Goal: Task Accomplishment & Management: Use online tool/utility

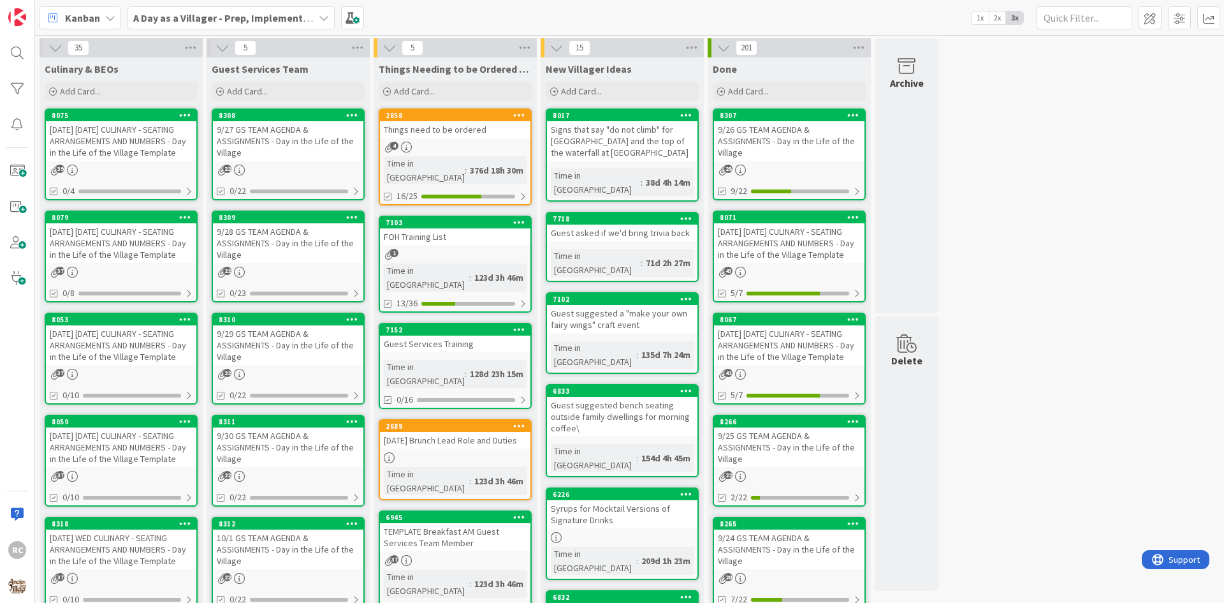
click at [117, 246] on div "[DATE] [DATE] CULINARY - SEATING ARRANGEMENTS AND NUMBERS - Day in the Life of …" at bounding box center [121, 243] width 150 height 40
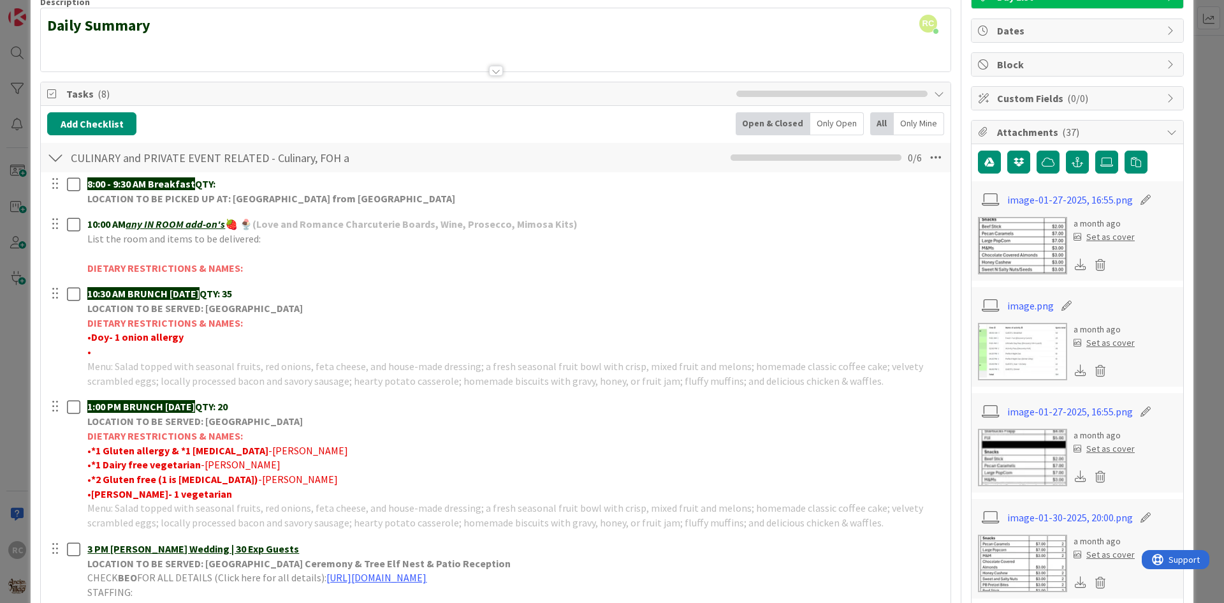
scroll to position [128, 0]
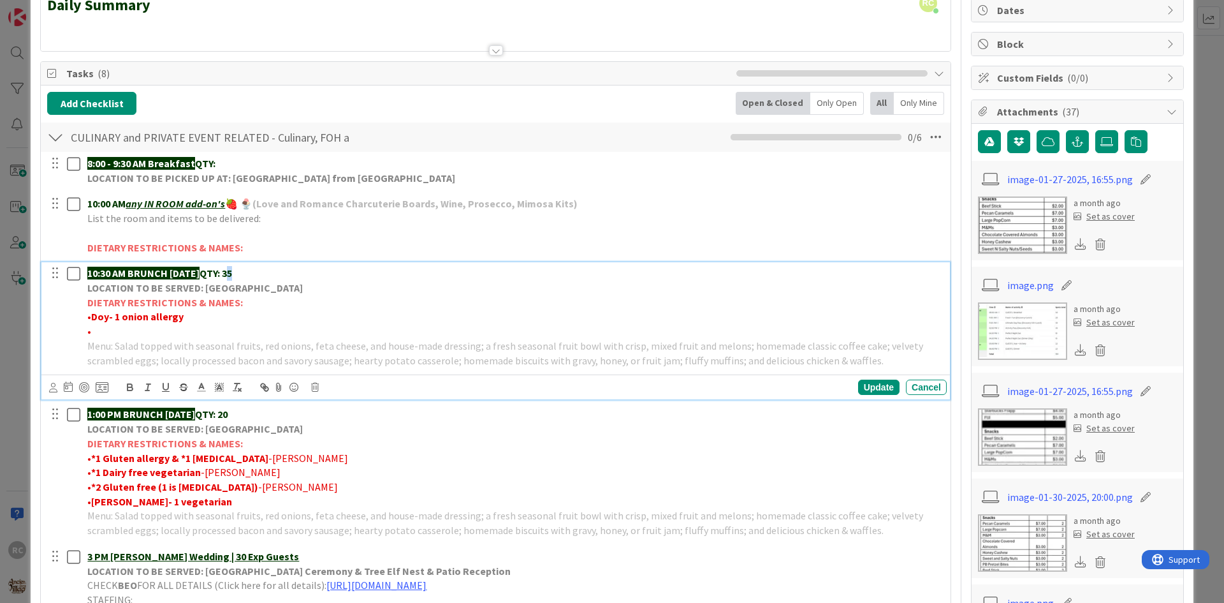
click at [232, 274] on strong "QTY: 35" at bounding box center [216, 273] width 33 height 13
click at [858, 386] on div "Update" at bounding box center [878, 386] width 41 height 15
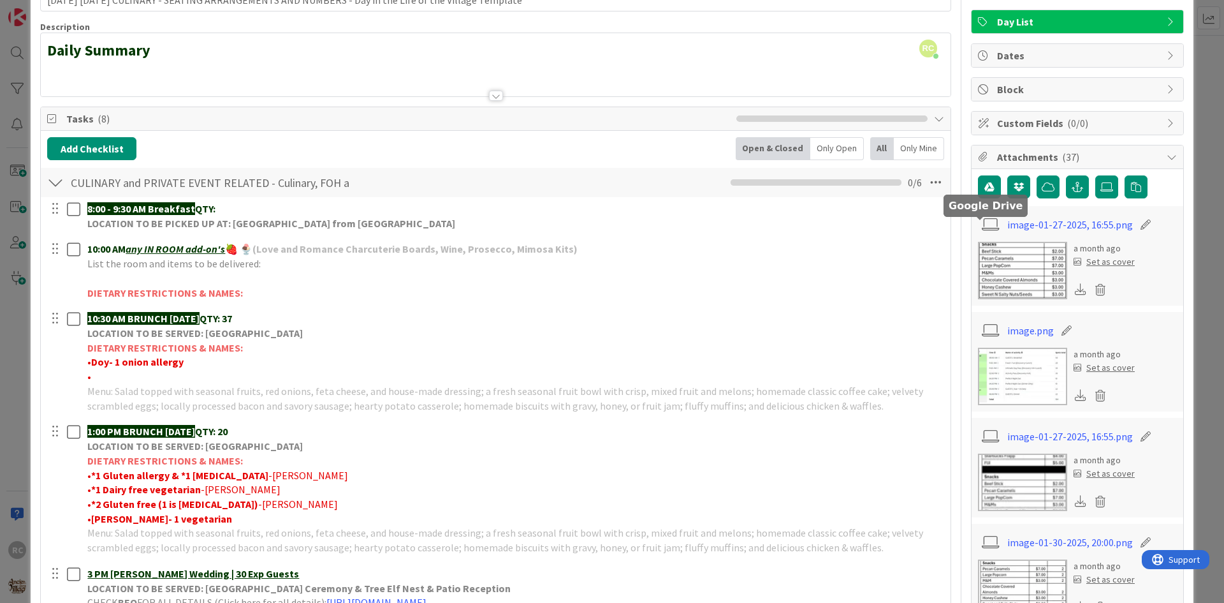
scroll to position [0, 0]
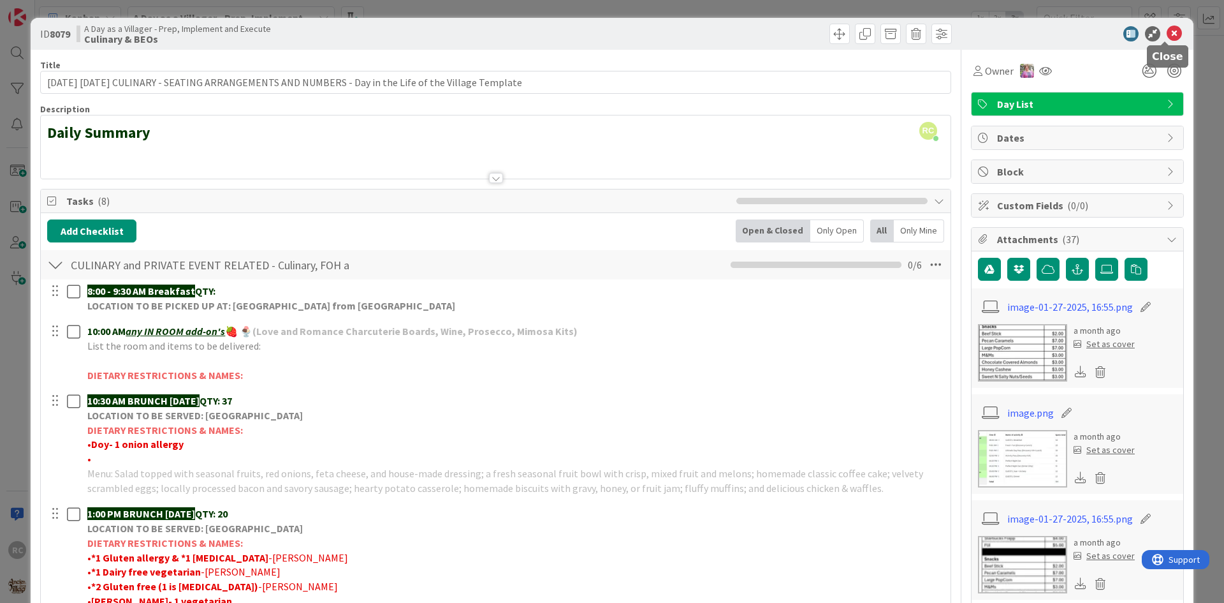
click at [1169, 29] on icon at bounding box center [1174, 33] width 15 height 15
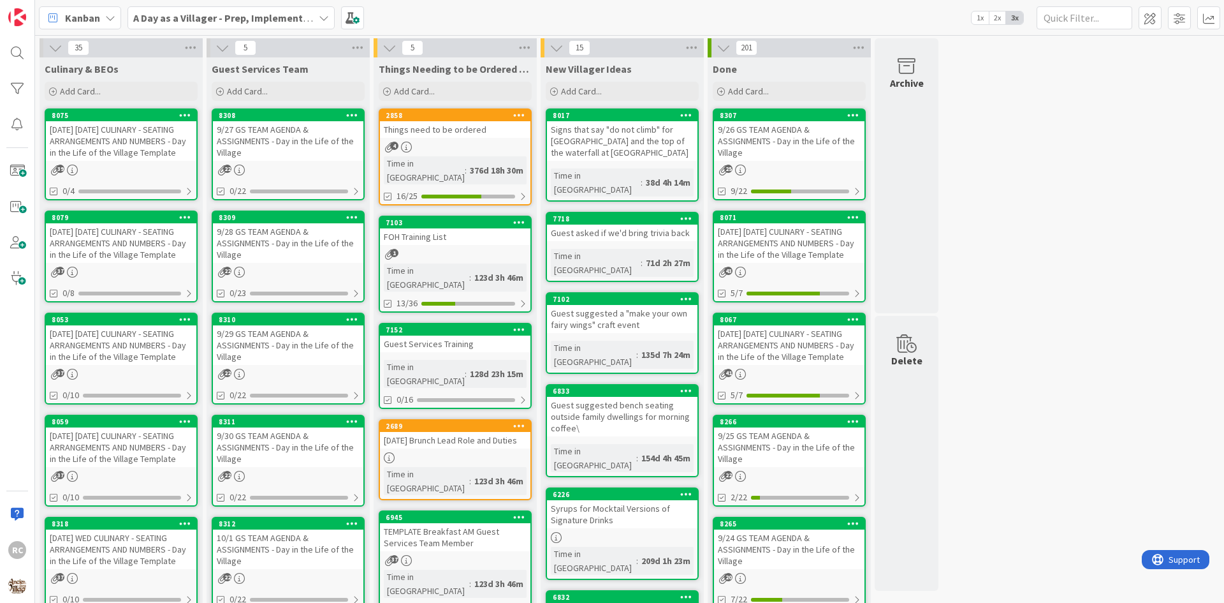
click at [293, 139] on div "9/27 GS TEAM AGENDA & ASSIGNMENTS - Day in the Life of the Village" at bounding box center [288, 141] width 150 height 40
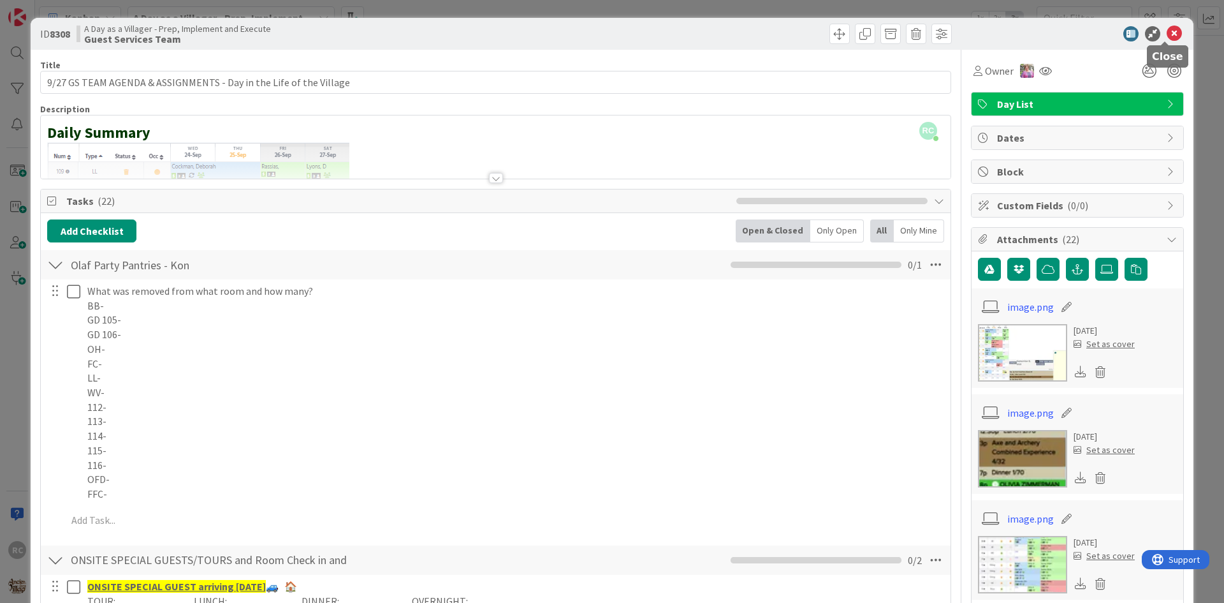
click at [1167, 29] on icon at bounding box center [1174, 33] width 15 height 15
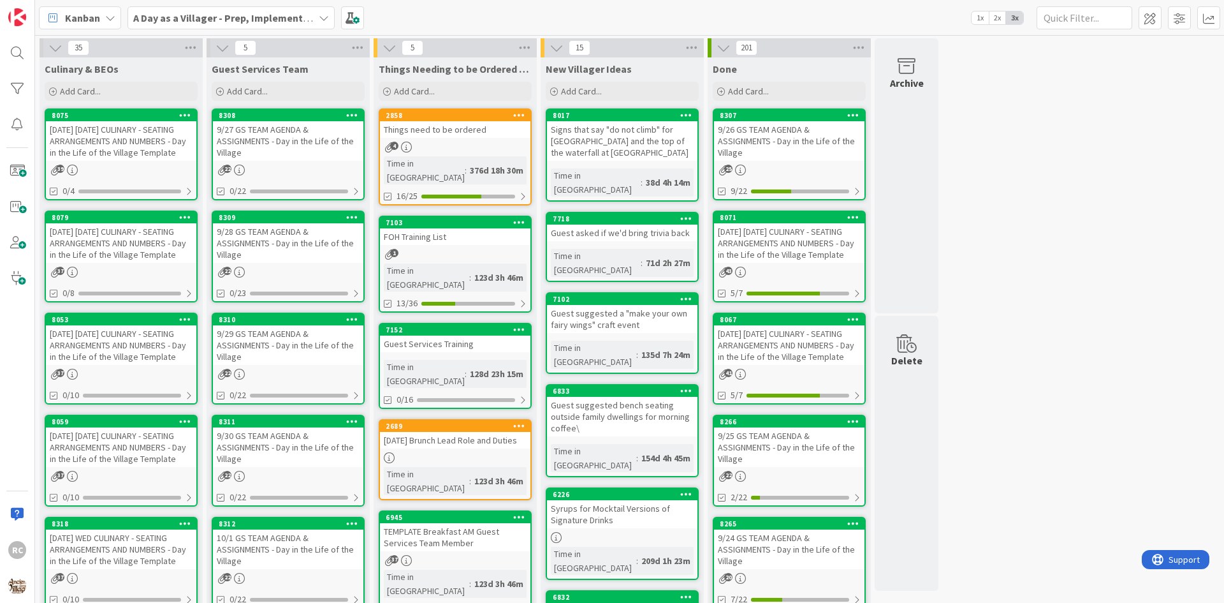
click at [285, 252] on div "9/28 GS TEAM AGENDA & ASSIGNMENTS - Day in the Life of the Village" at bounding box center [288, 243] width 150 height 40
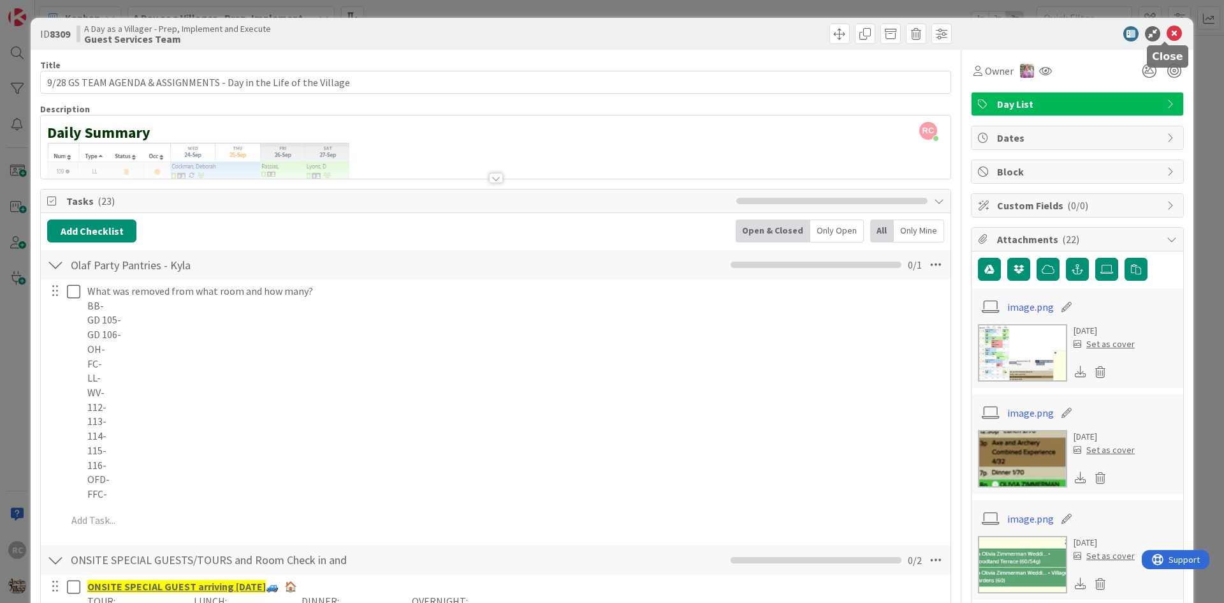
click at [1169, 33] on icon at bounding box center [1174, 33] width 15 height 15
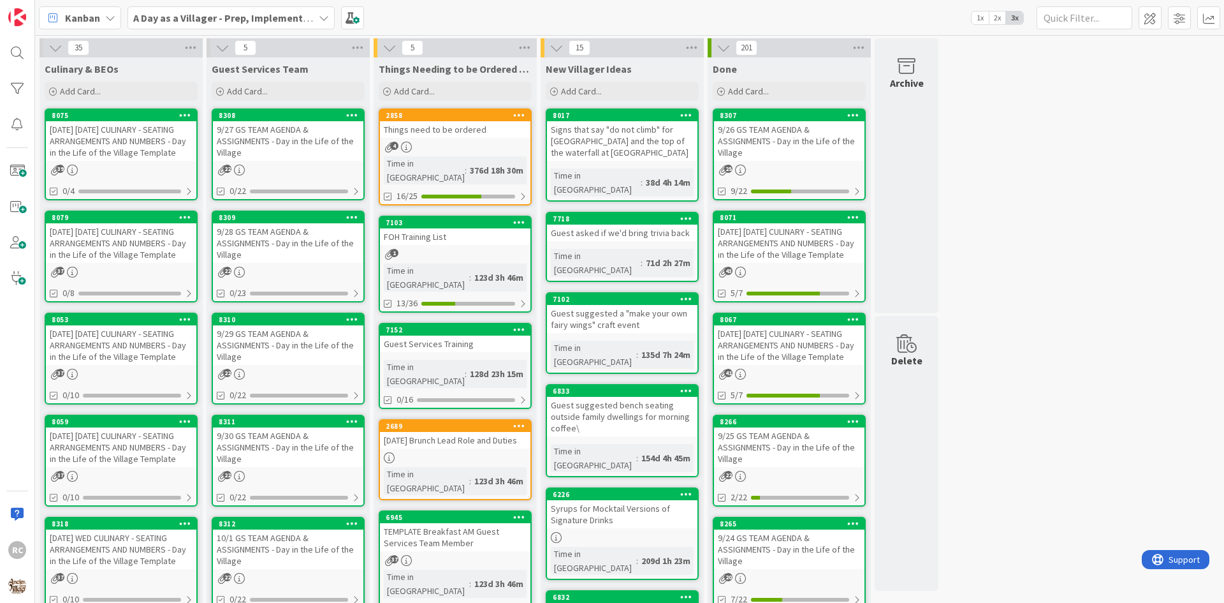
click at [122, 247] on div "[DATE] [DATE] CULINARY - SEATING ARRANGEMENTS AND NUMBERS - Day in the Life of …" at bounding box center [121, 243] width 150 height 40
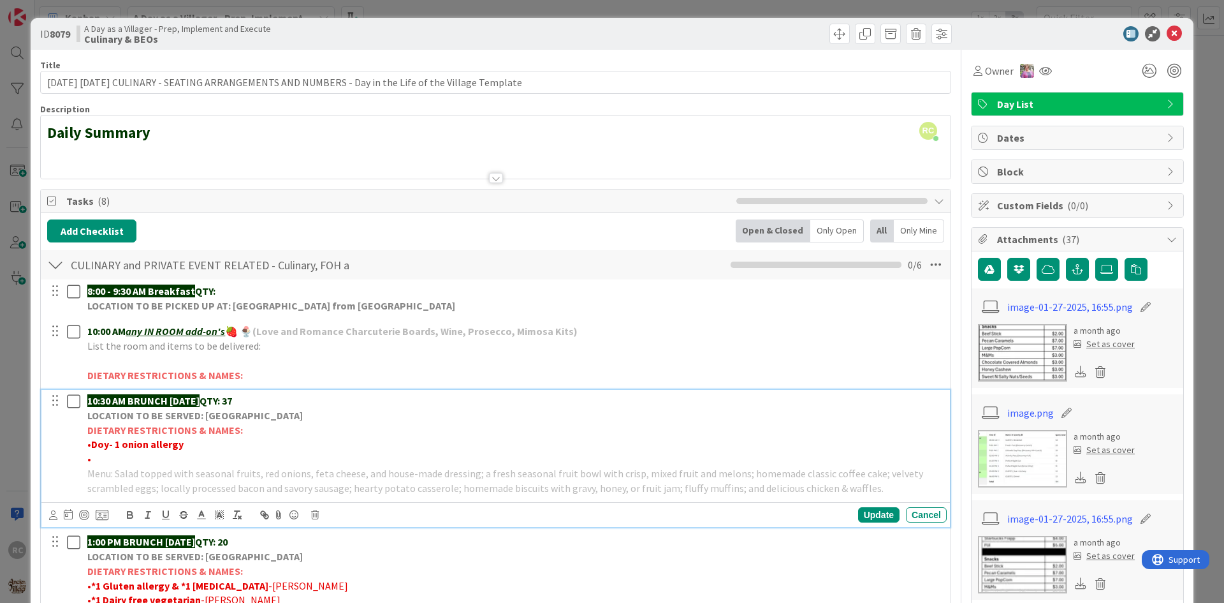
click at [256, 400] on p "10:30 AM BRUNCH [DATE] QTY: 37" at bounding box center [514, 400] width 854 height 15
click at [876, 509] on div "Update" at bounding box center [878, 514] width 41 height 15
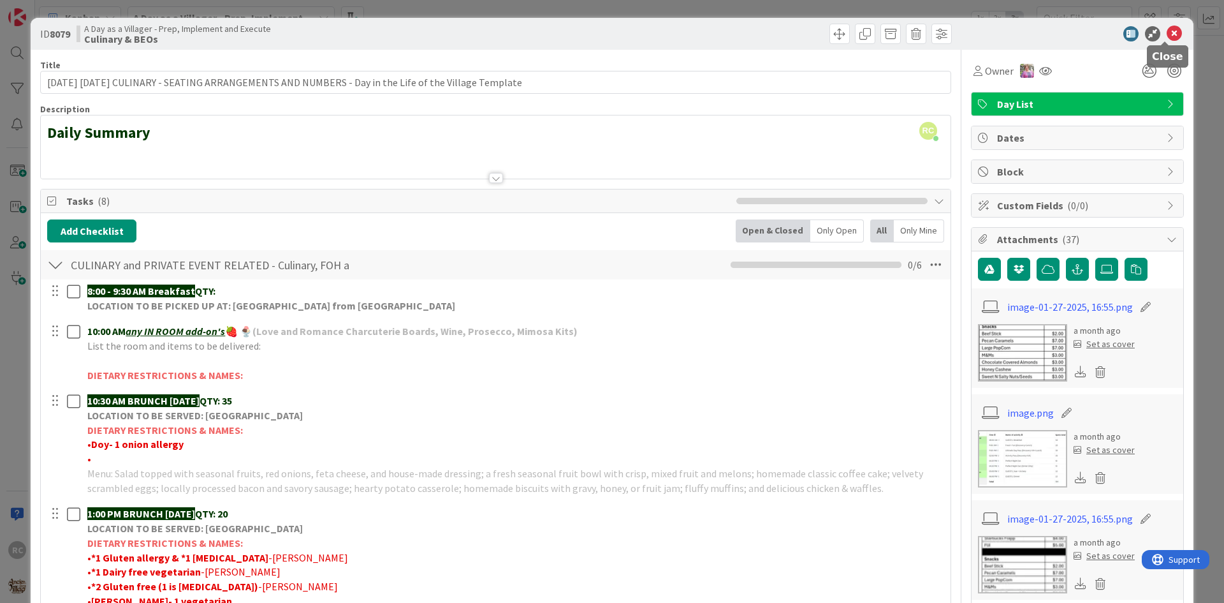
click at [1167, 33] on icon at bounding box center [1174, 33] width 15 height 15
